Goal: Information Seeking & Learning: Learn about a topic

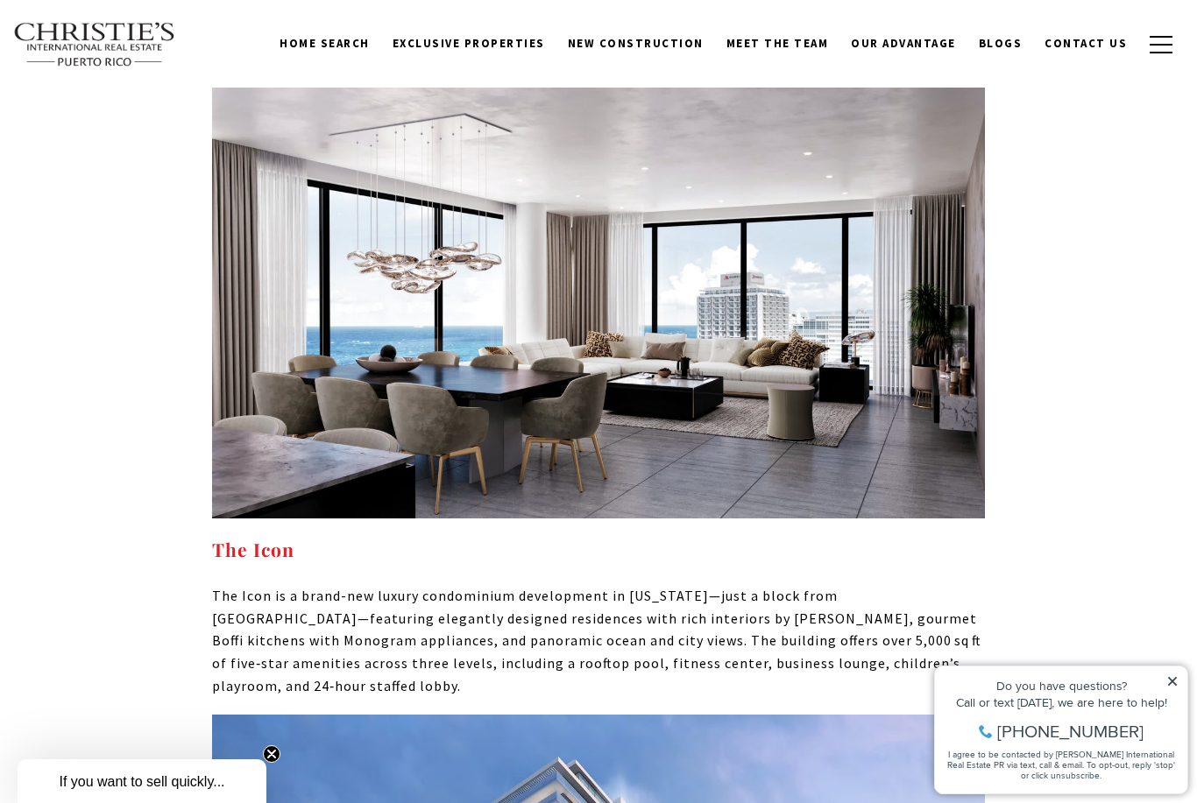
scroll to position [12350, 0]
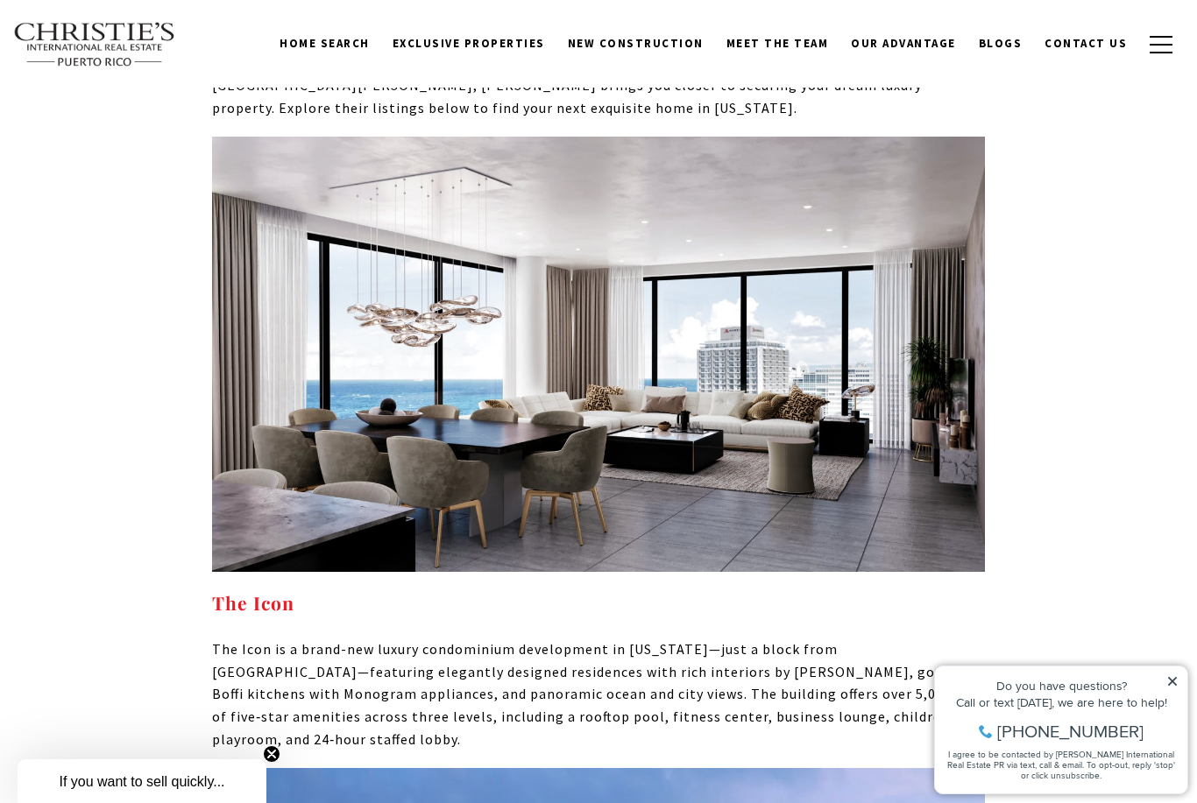
click at [236, 590] on strong "The Icon" at bounding box center [253, 602] width 82 height 25
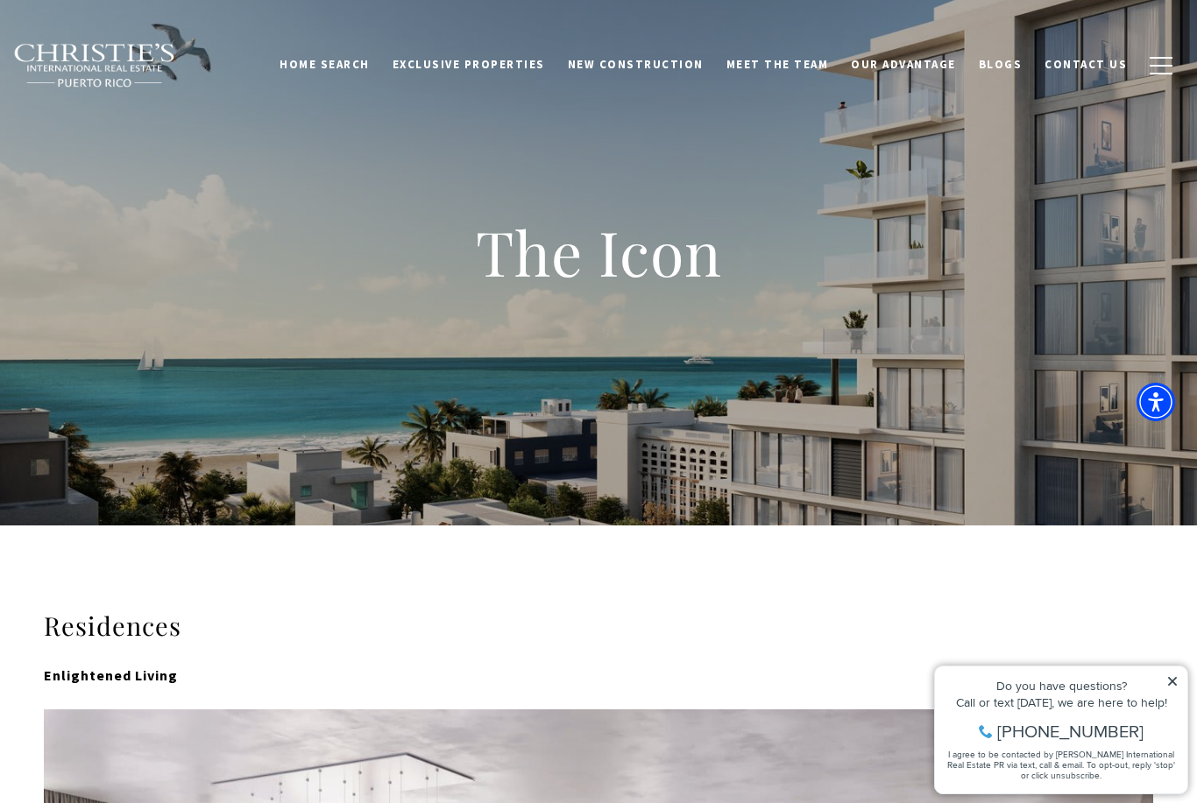
click at [629, 65] on span "New Construction" at bounding box center [636, 64] width 136 height 15
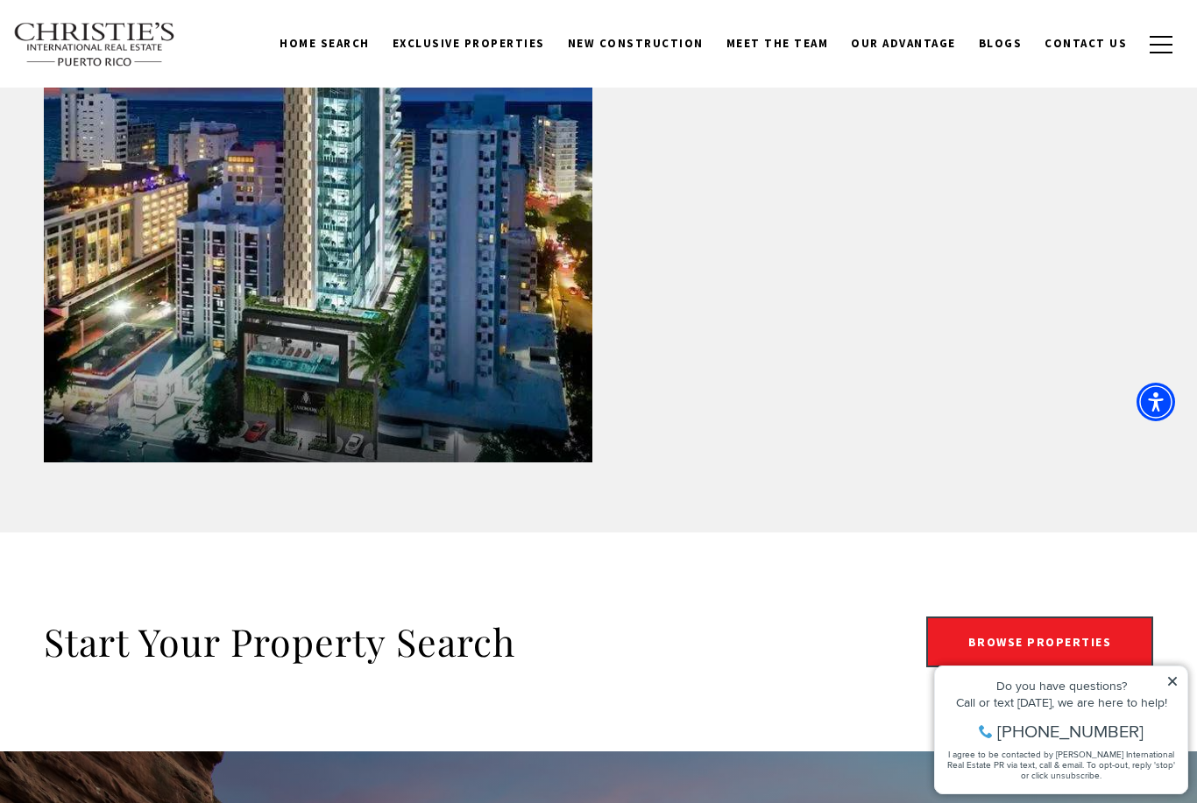
scroll to position [2794, 0]
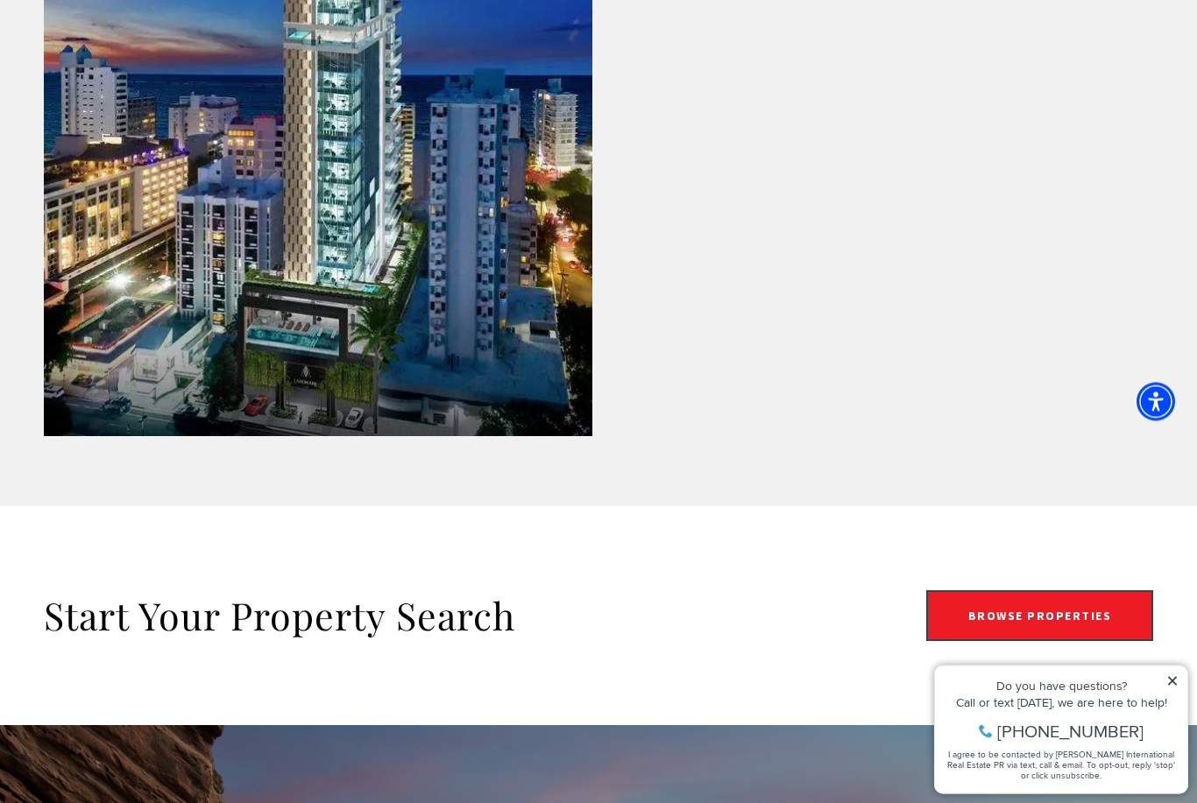
click at [988, 616] on link "Browse Properties" at bounding box center [1040, 616] width 228 height 51
click at [990, 617] on link "Browse Properties" at bounding box center [1040, 616] width 228 height 51
click at [1166, 686] on icon at bounding box center [1172, 681] width 12 height 12
click at [1166, 677] on icon at bounding box center [1172, 681] width 12 height 12
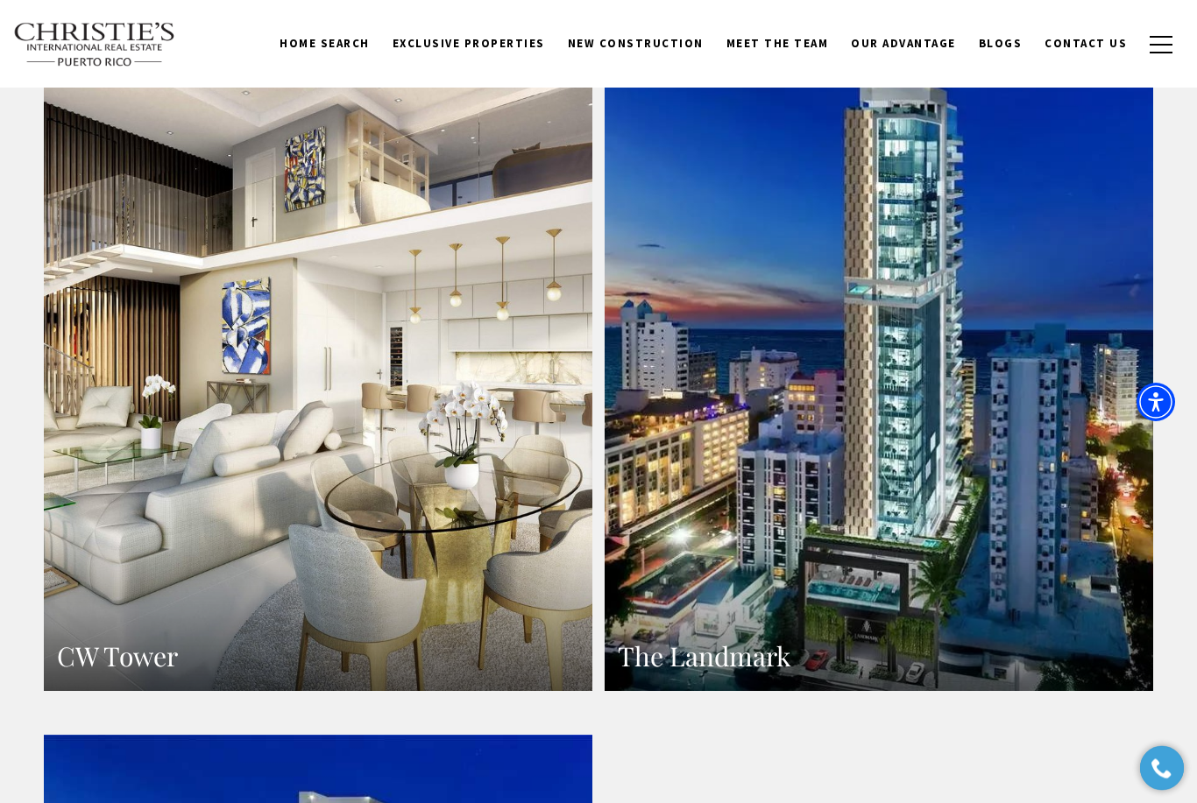
scroll to position [1826, 0]
click at [230, 427] on link "CW Tower" at bounding box center [318, 357] width 548 height 669
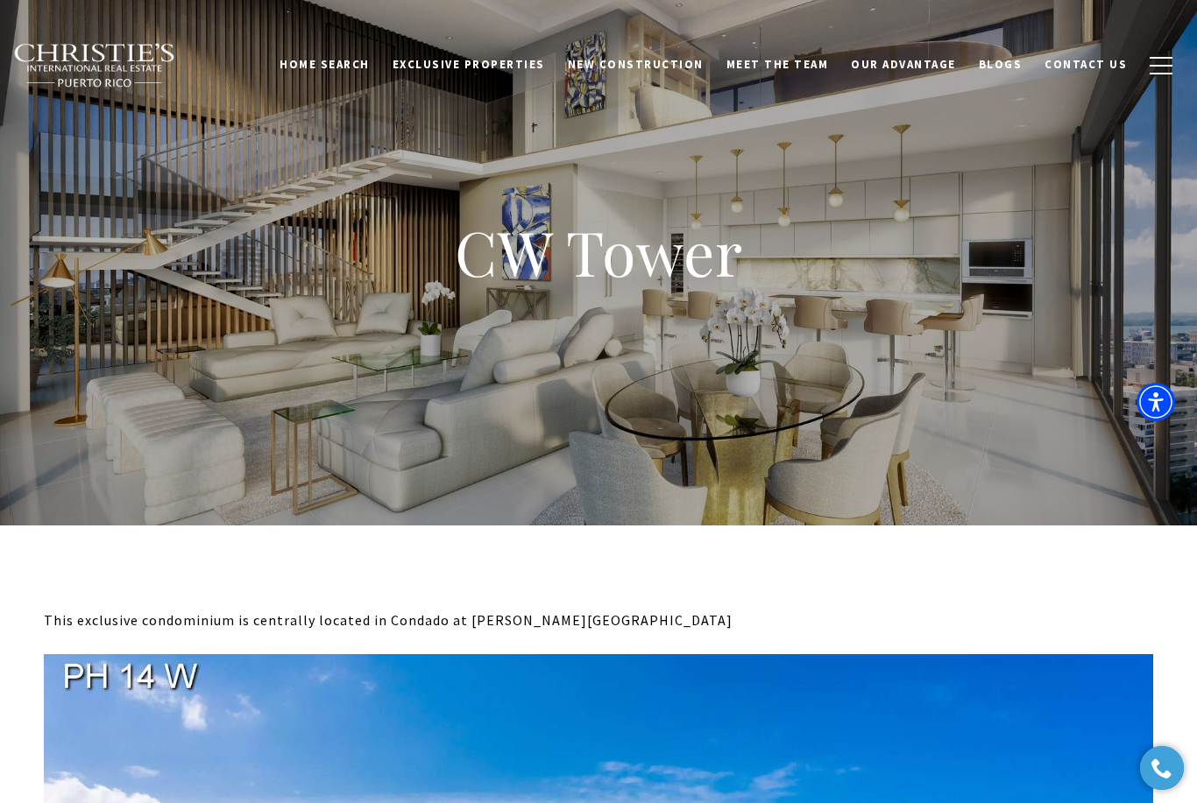
click at [421, 28] on div "Home Search Dorado Beach Rio Grande Humacao Coastal San Juan Guaynabo Puerto Ri…" at bounding box center [598, 65] width 1197 height 88
click at [470, 67] on span "Exclusive Properties" at bounding box center [468, 64] width 152 height 15
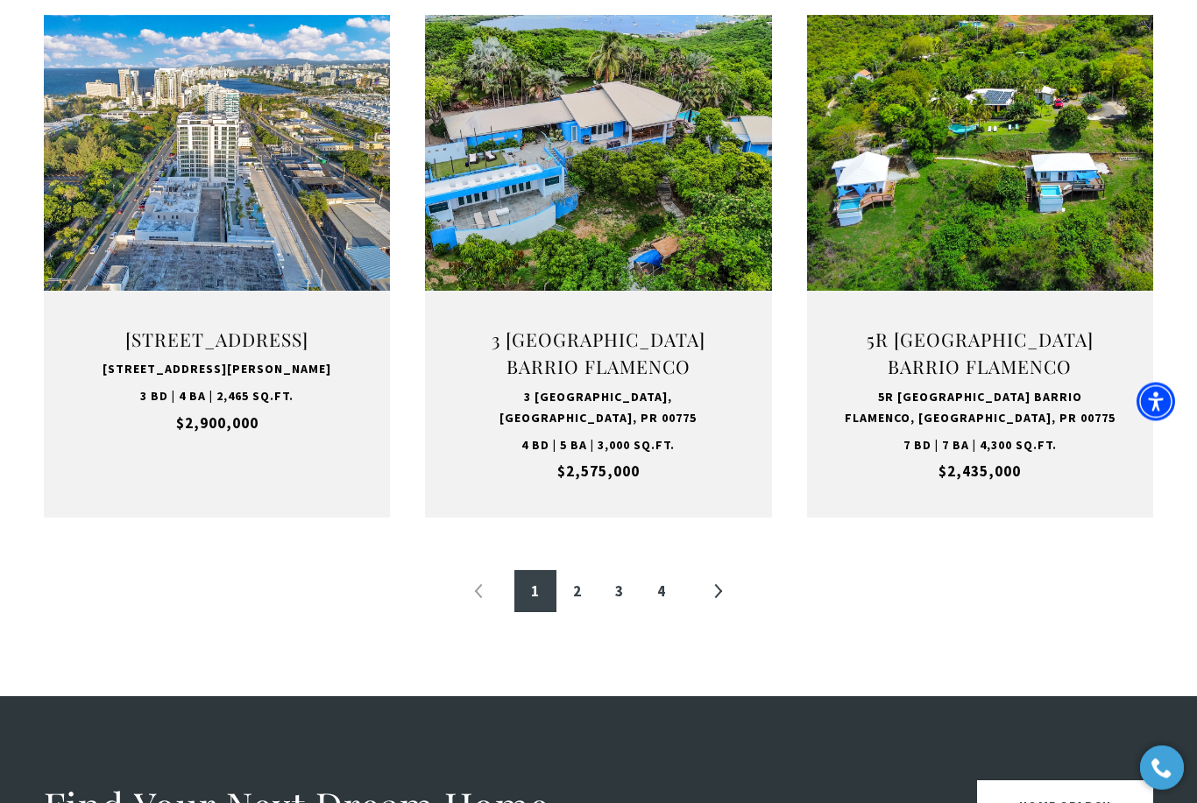
scroll to position [1806, 0]
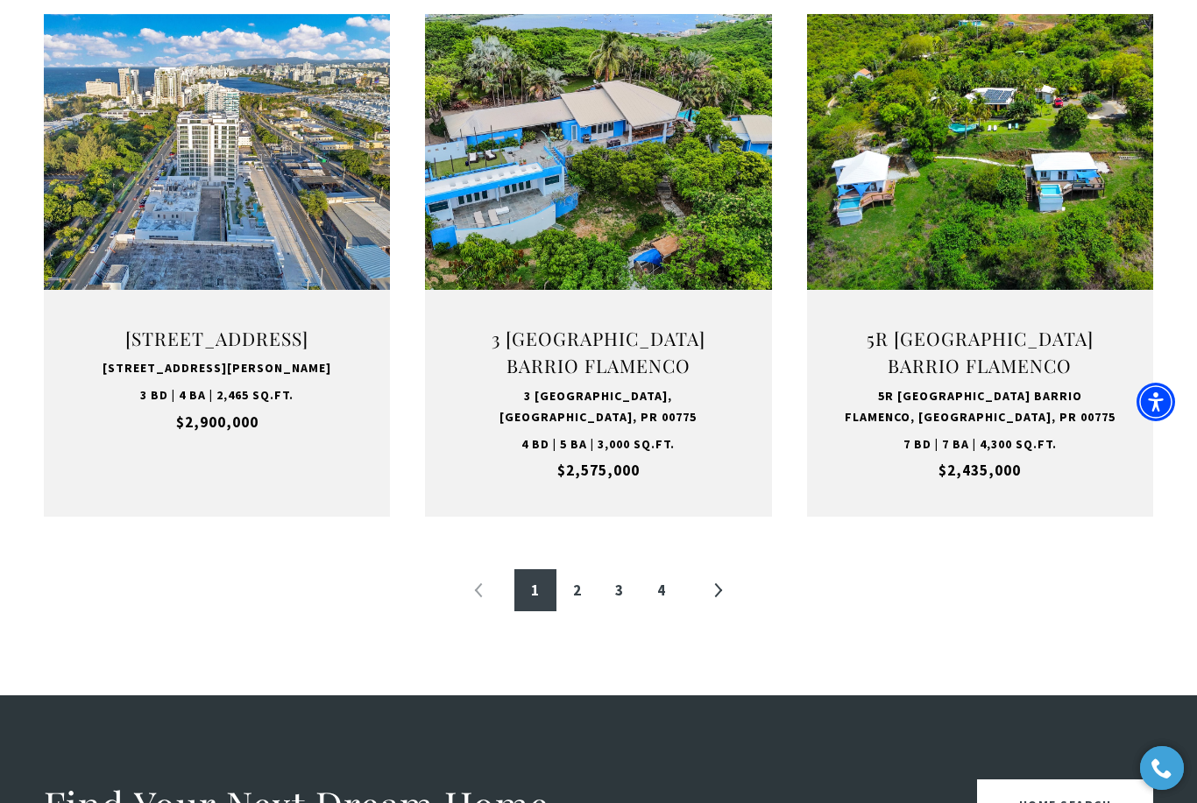
click at [570, 589] on link "2" at bounding box center [577, 590] width 42 height 42
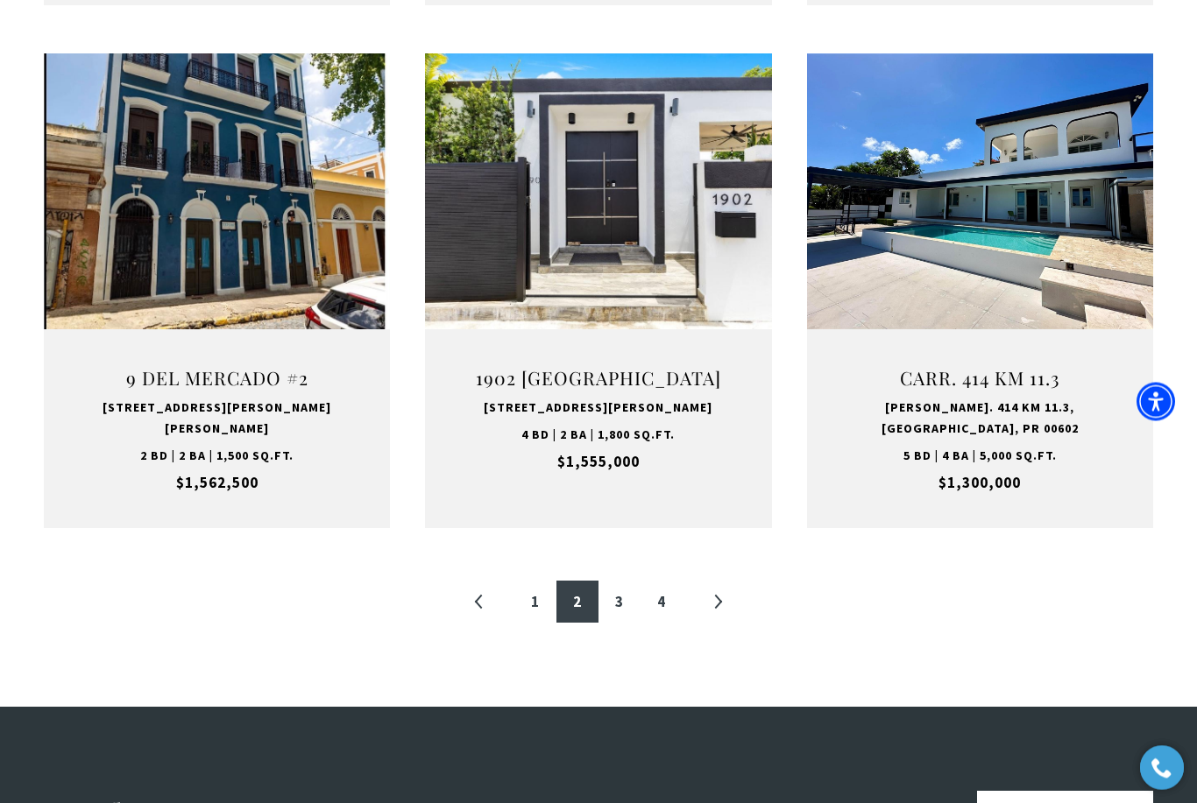
scroll to position [1792, 0]
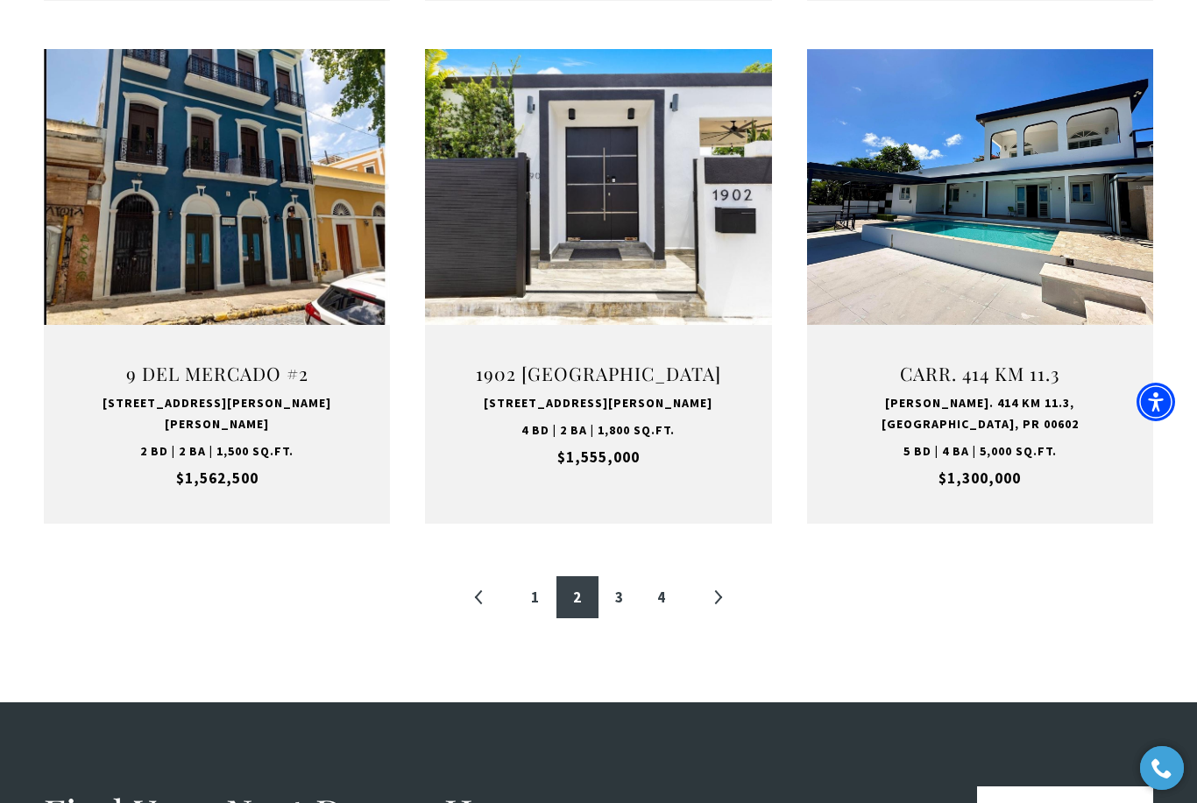
click at [616, 576] on link "3" at bounding box center [619, 597] width 42 height 42
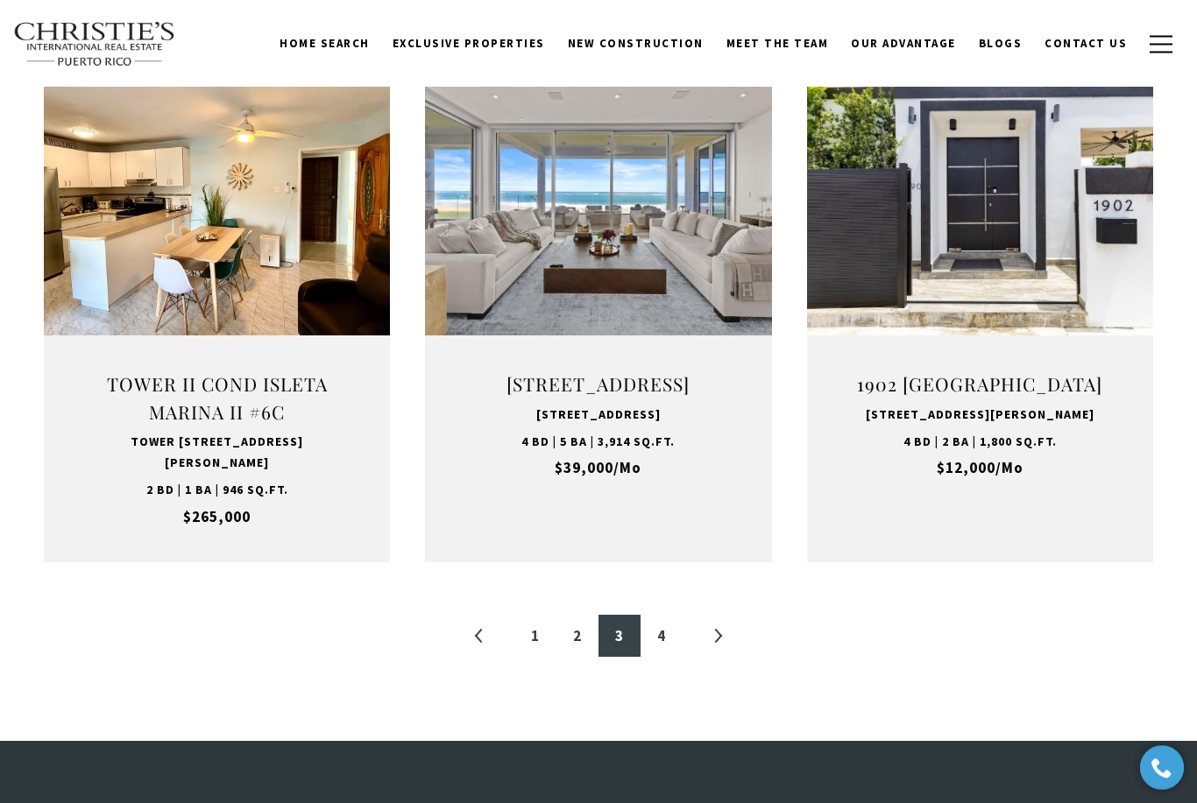
scroll to position [1754, 0]
click at [527, 286] on button "VIEW PROPERTY" at bounding box center [599, 276] width 192 height 51
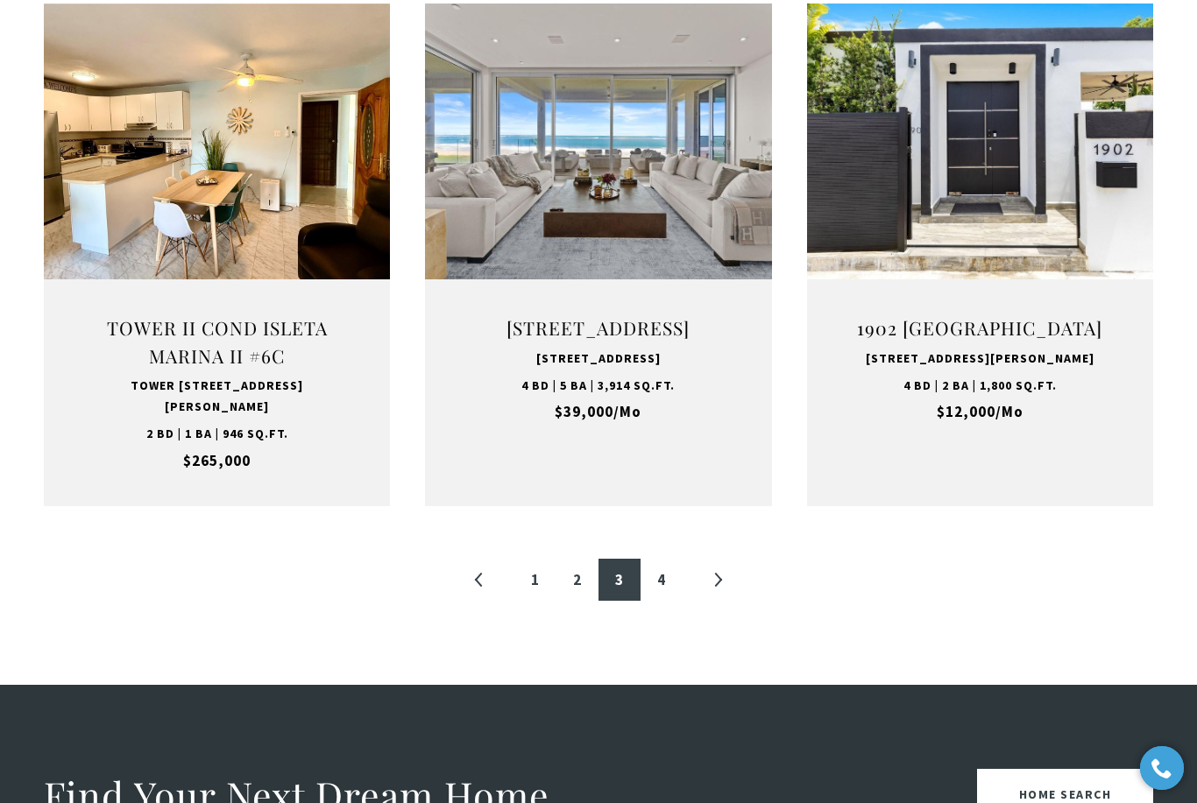
click at [652, 583] on link "4" at bounding box center [661, 580] width 42 height 42
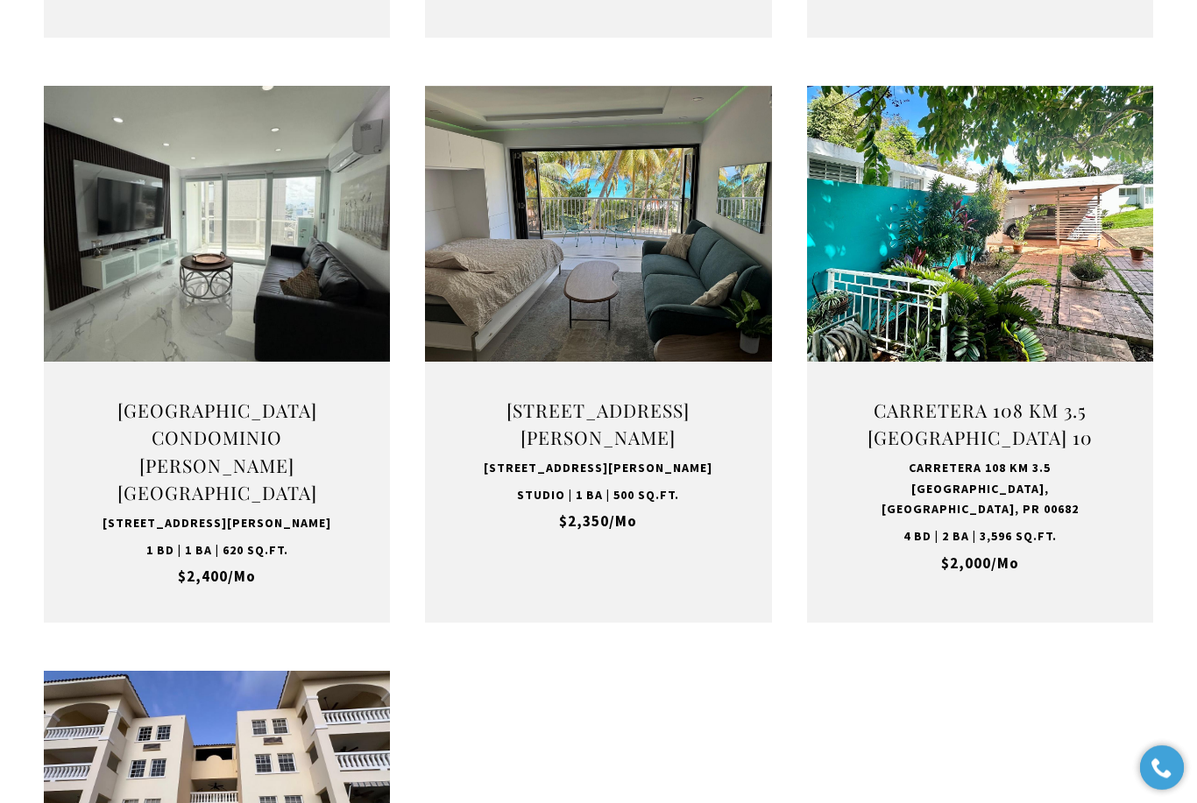
scroll to position [1184, 0]
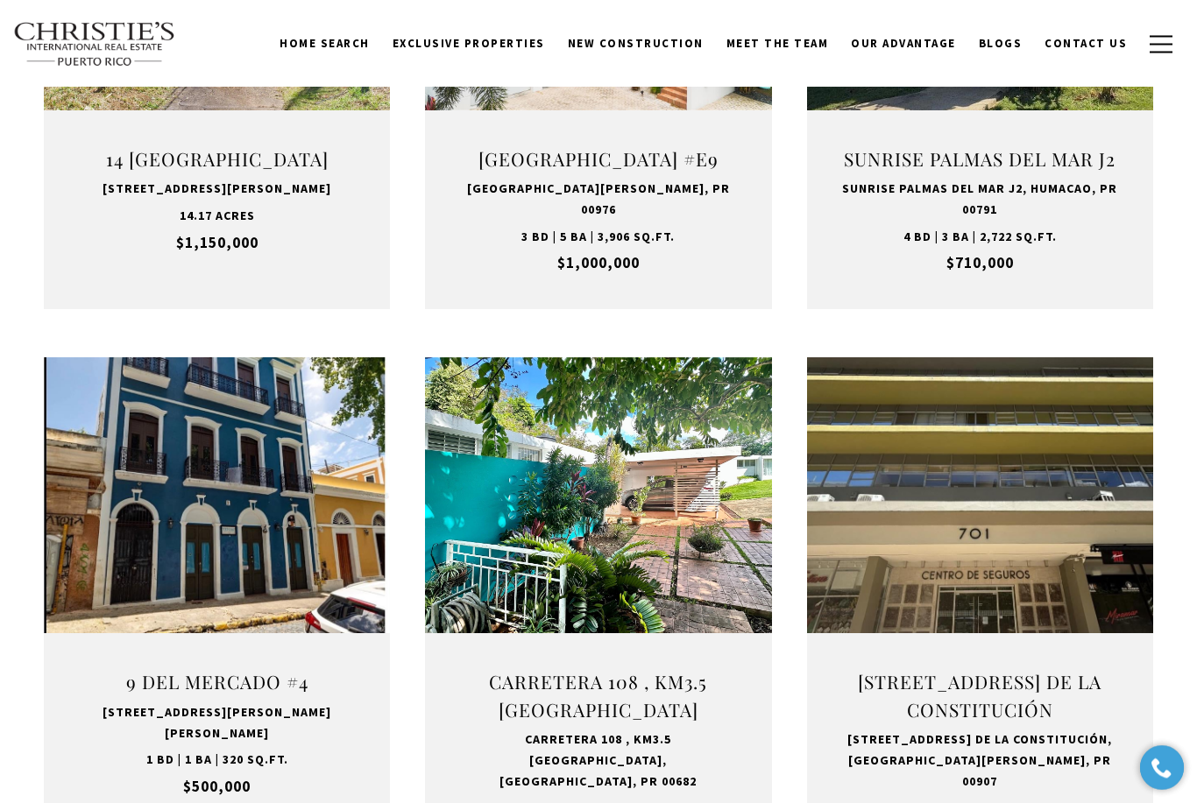
scroll to position [526, 0]
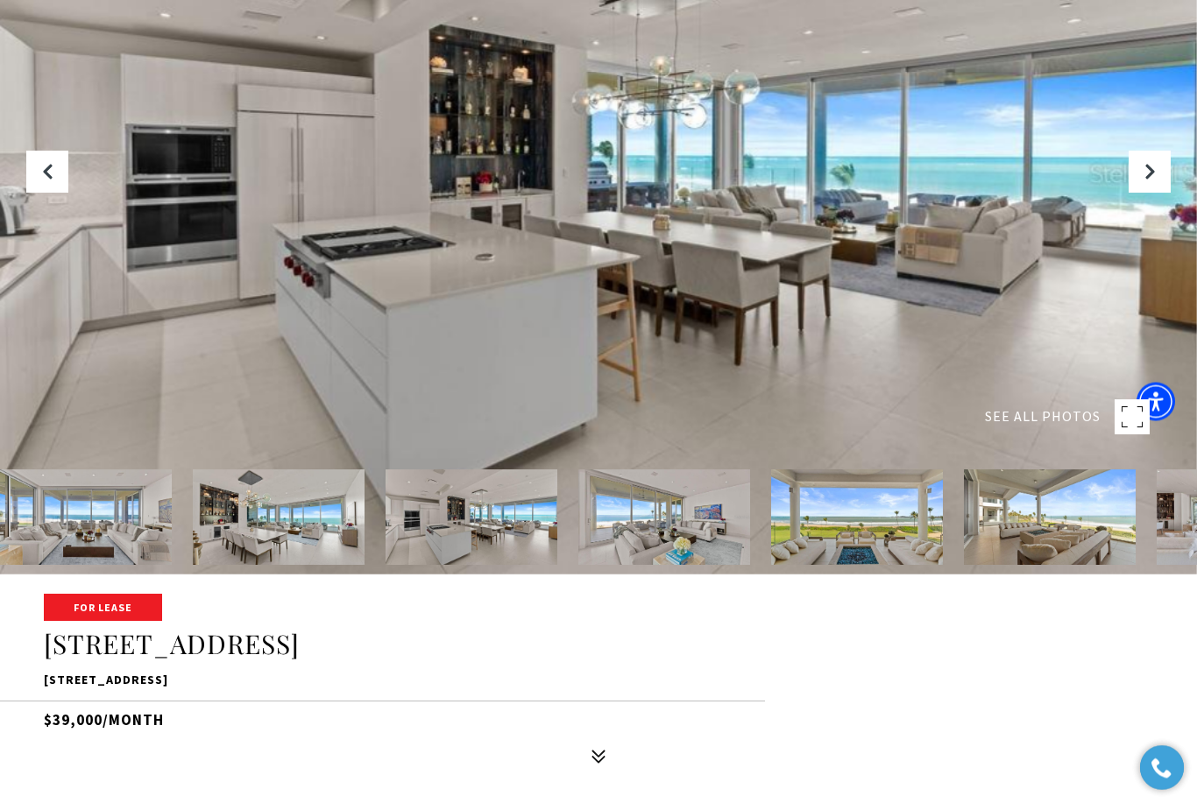
scroll to position [237, 0]
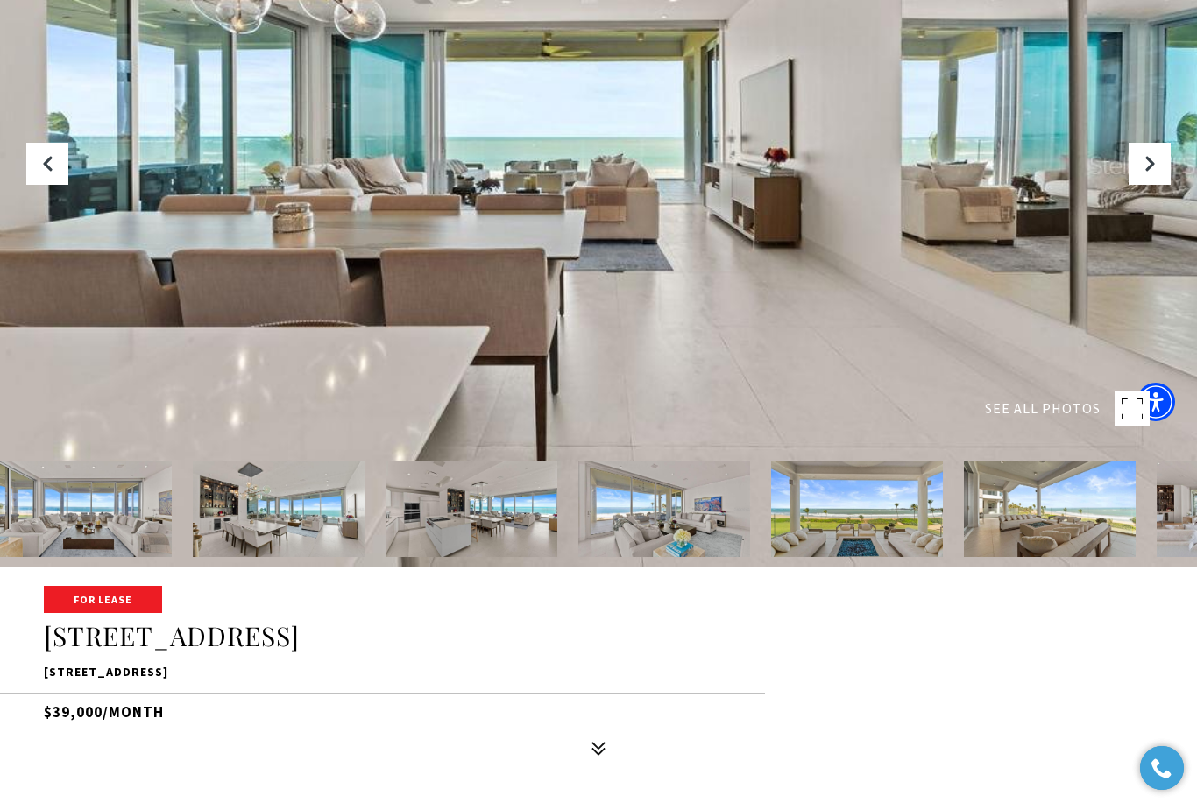
click at [1034, 420] on span "SEE ALL PHOTOS" at bounding box center [1043, 409] width 116 height 23
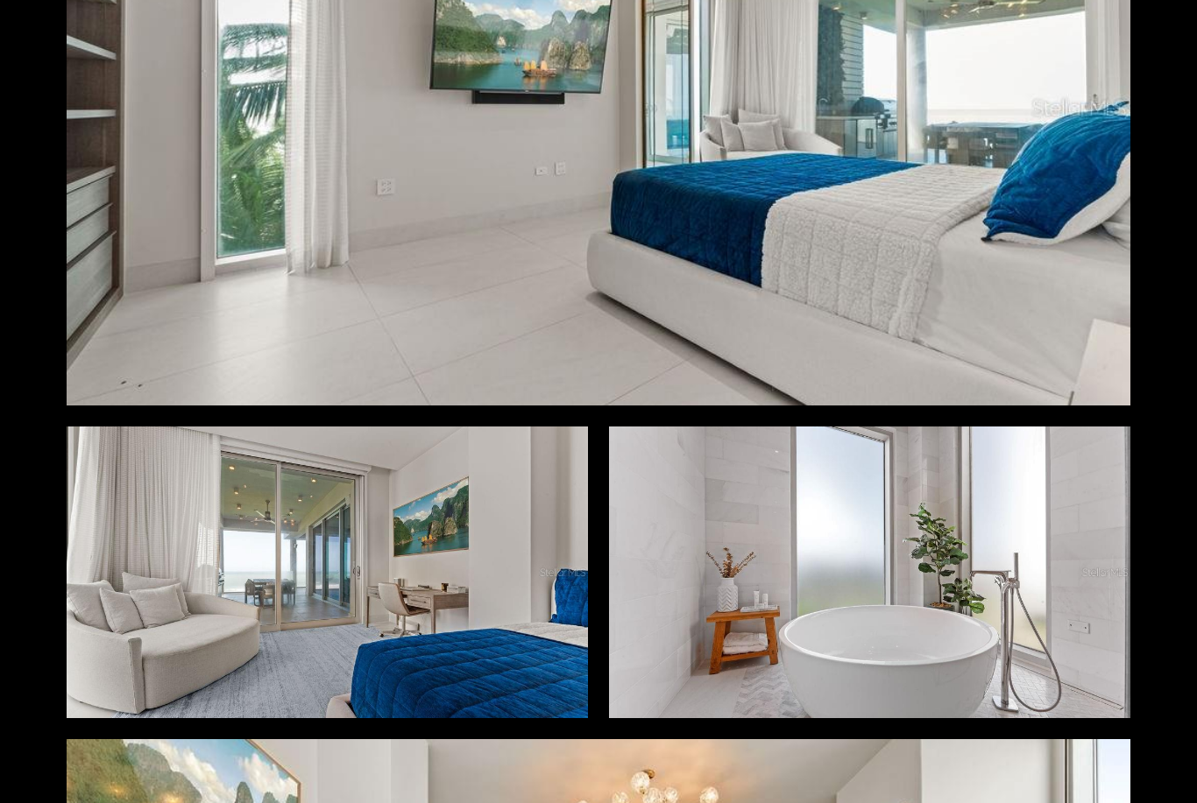
scroll to position [9549, 0]
